Goal: Complete application form

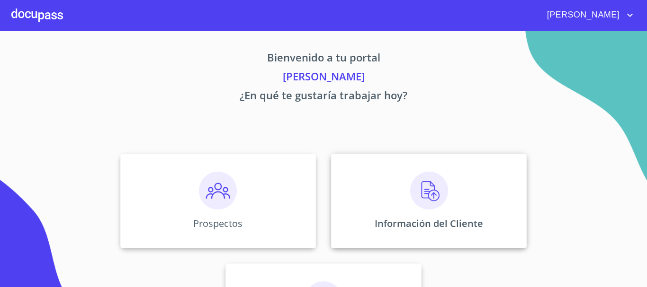
click at [403, 198] on div "Información del Cliente" at bounding box center [429, 201] width 196 height 95
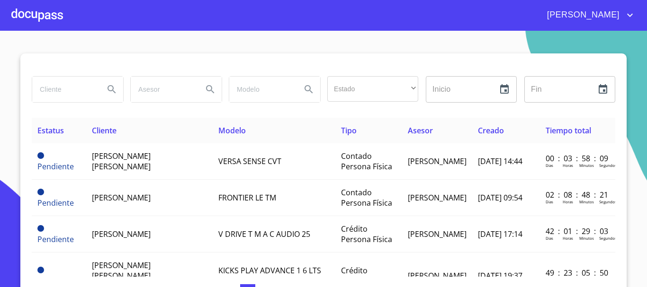
click at [80, 100] on input "search" at bounding box center [64, 90] width 64 height 26
type input "[PERSON_NAME]"
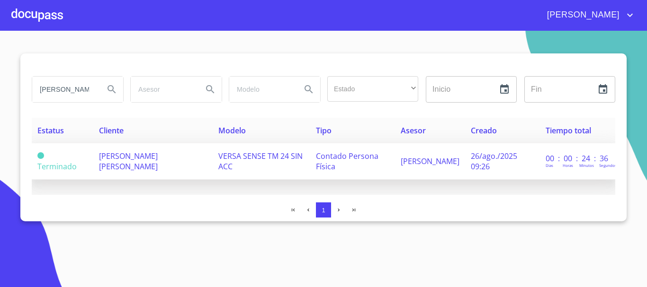
click at [158, 160] on span "[PERSON_NAME] [PERSON_NAME]" at bounding box center [128, 161] width 59 height 21
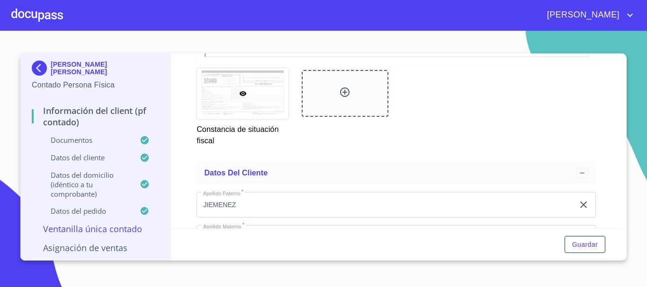
scroll to position [1799, 0]
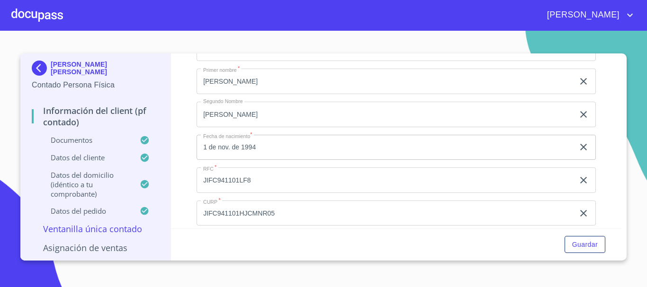
click at [232, 191] on input "JIFC941101LF8" at bounding box center [384, 181] width 377 height 26
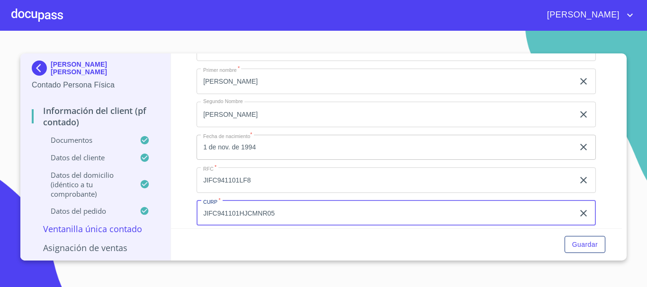
click at [252, 223] on input "JIFC941101HJCMNR05" at bounding box center [384, 214] width 377 height 26
